Goal: Task Accomplishment & Management: Manage account settings

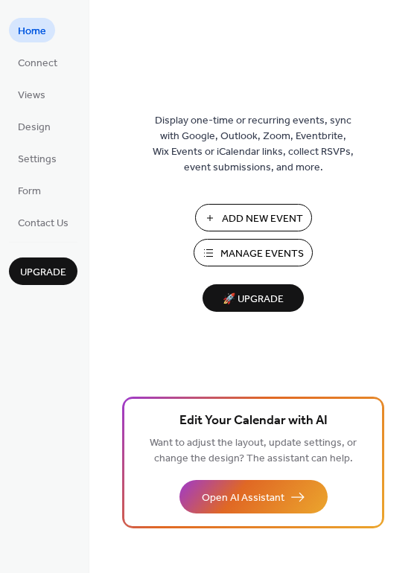
click at [248, 260] on span "Manage Events" at bounding box center [261, 254] width 83 height 16
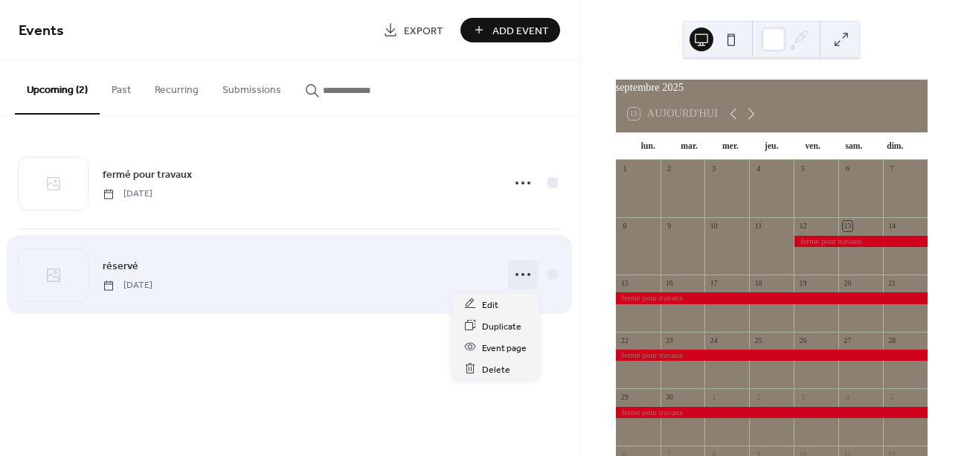
click at [523, 280] on icon at bounding box center [523, 275] width 24 height 24
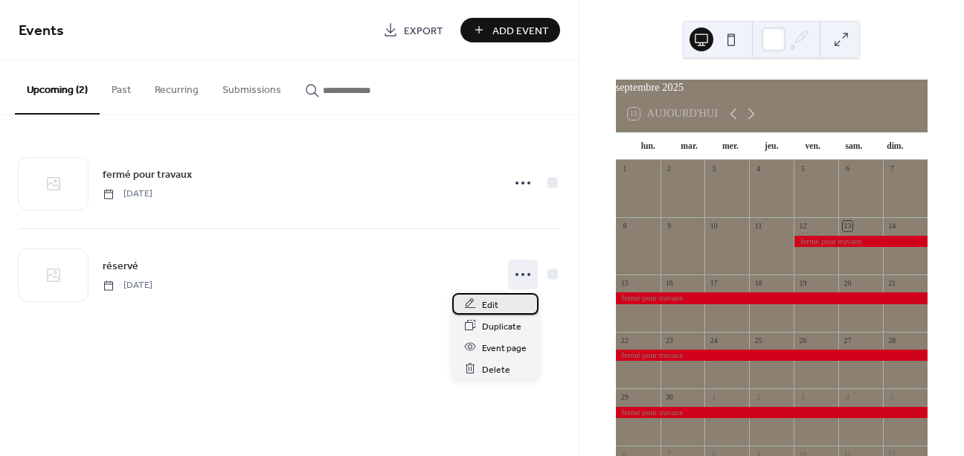
click at [495, 310] on span "Edit" at bounding box center [490, 305] width 16 height 16
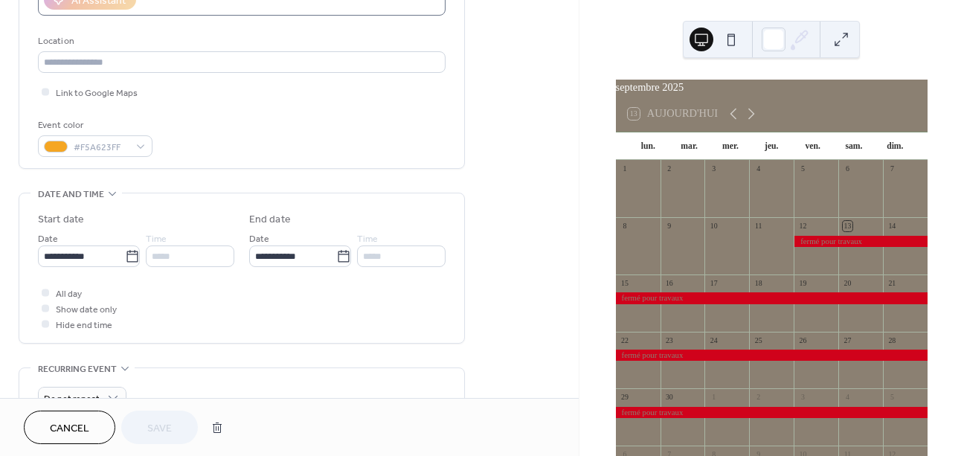
scroll to position [293, 0]
click at [321, 260] on input "**********" at bounding box center [292, 255] width 87 height 22
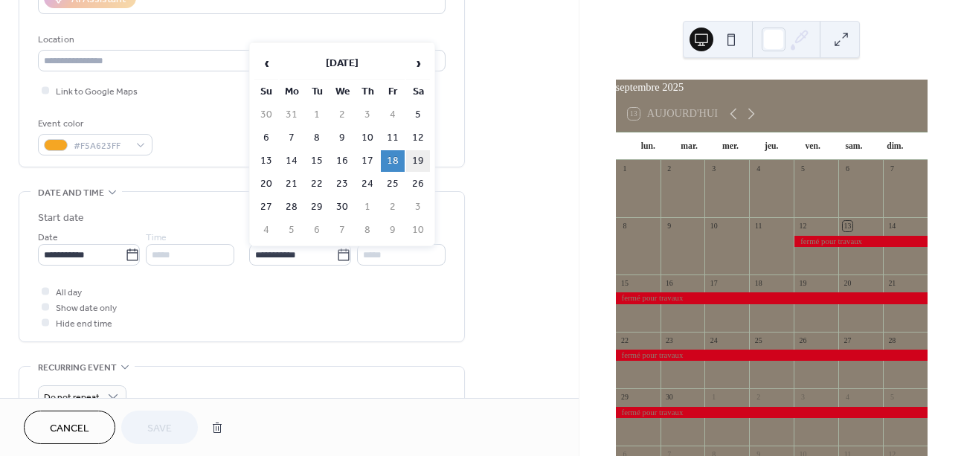
click at [421, 170] on td "19" at bounding box center [418, 161] width 24 height 22
type input "**********"
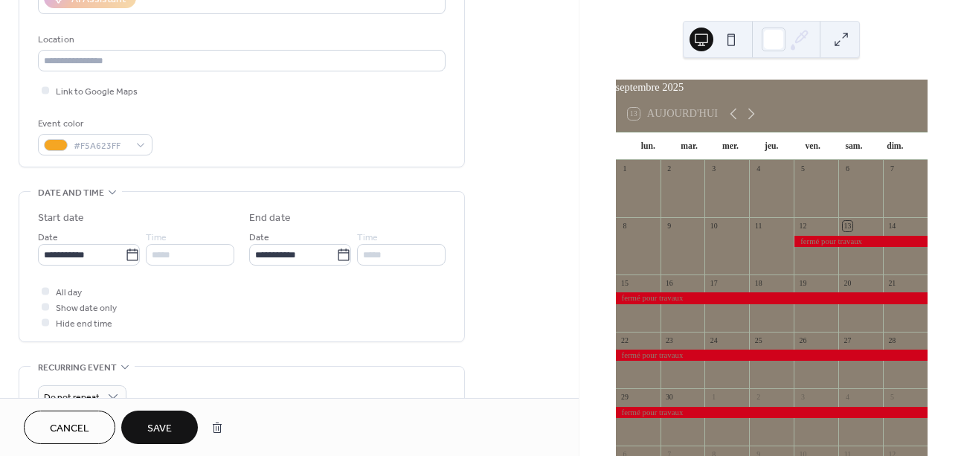
click at [160, 431] on span "Save" at bounding box center [159, 429] width 25 height 16
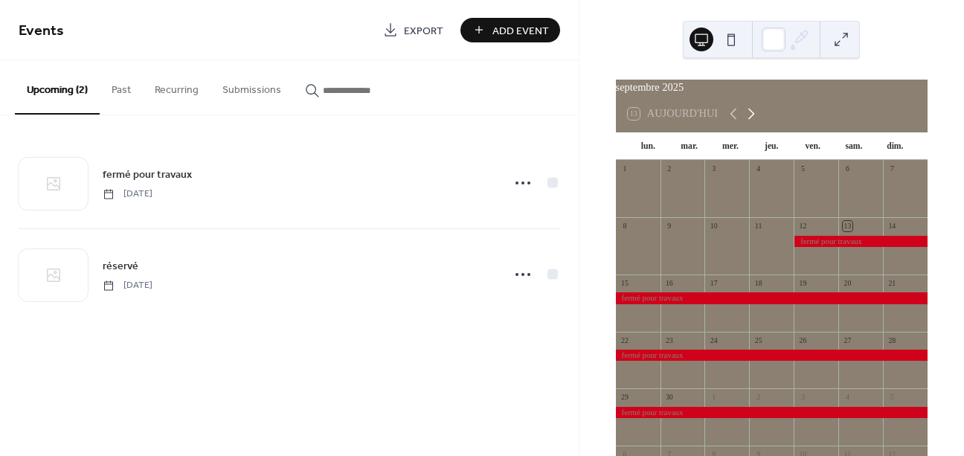
click at [758, 123] on icon at bounding box center [751, 114] width 18 height 18
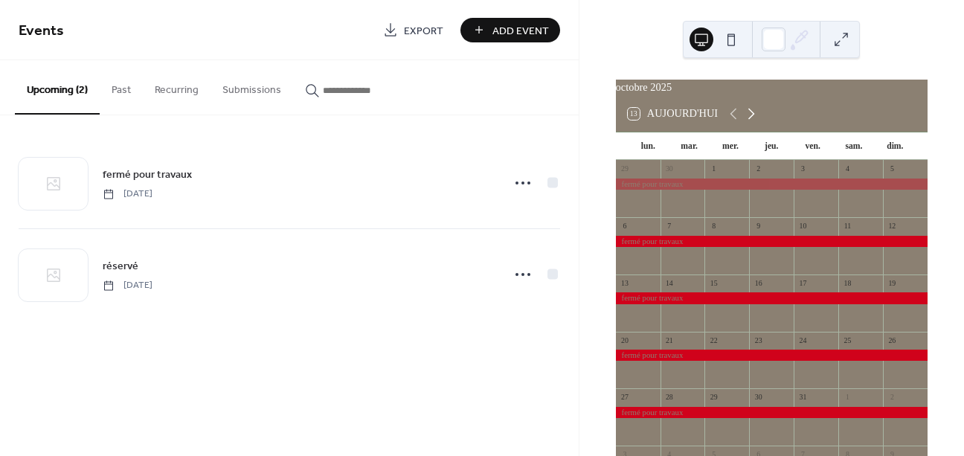
click at [758, 123] on icon at bounding box center [751, 114] width 18 height 18
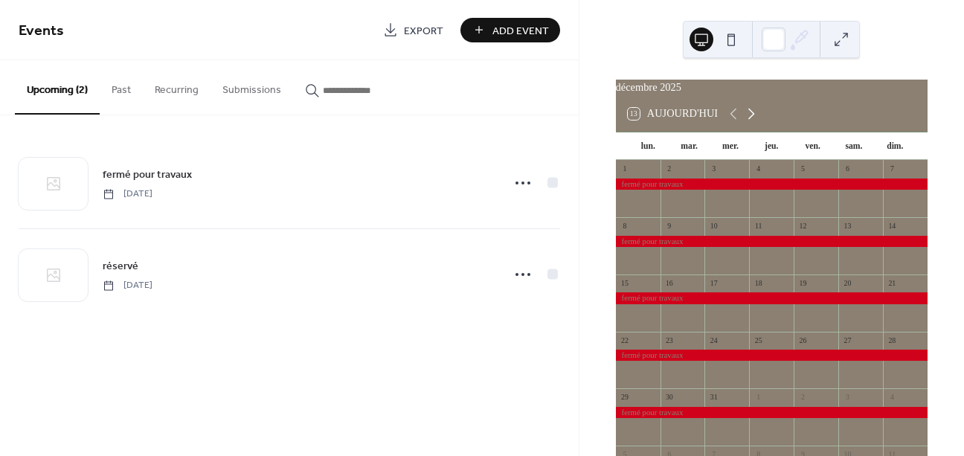
click at [758, 123] on icon at bounding box center [751, 114] width 18 height 18
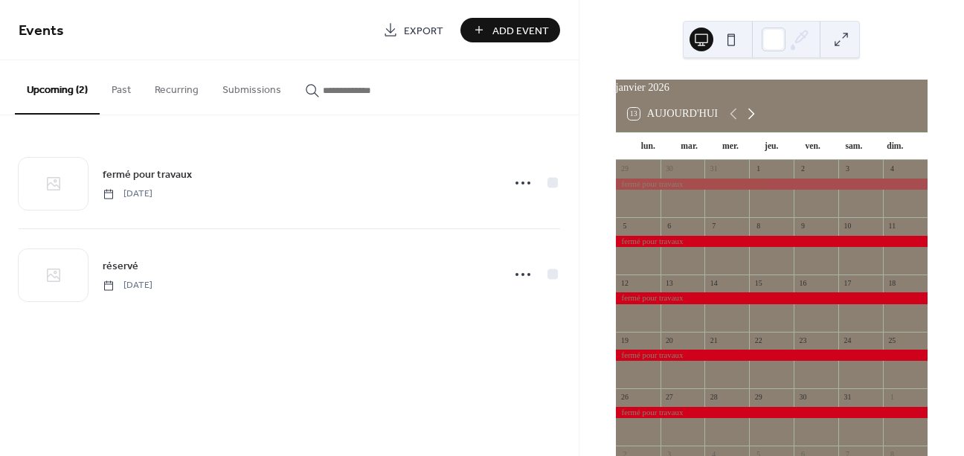
click at [758, 123] on icon at bounding box center [751, 114] width 18 height 18
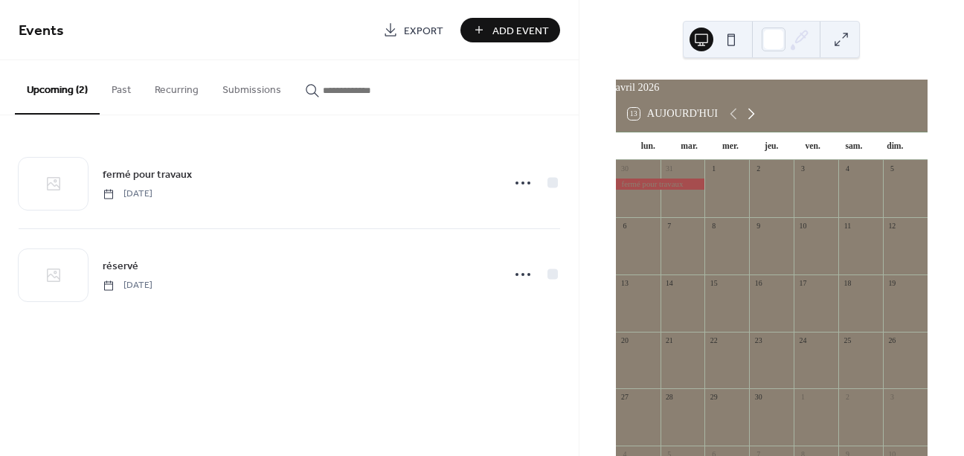
click at [758, 123] on icon at bounding box center [751, 114] width 18 height 18
